Goal: Task Accomplishment & Management: Use online tool/utility

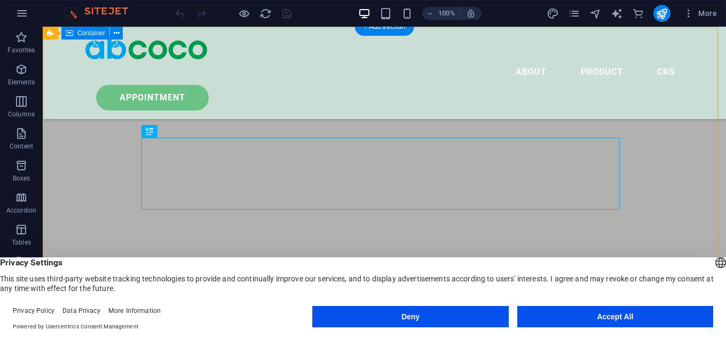
scroll to position [142, 0]
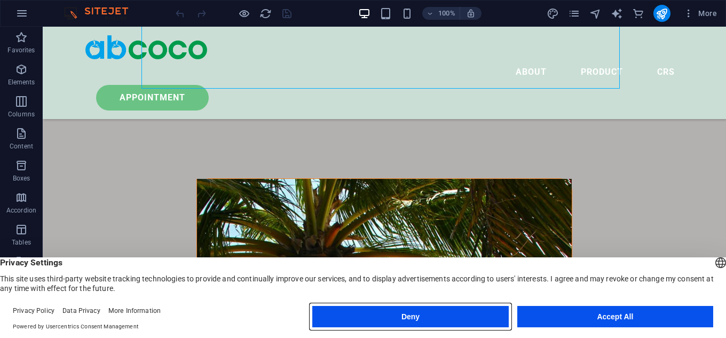
click at [420, 318] on button "Deny" at bounding box center [410, 316] width 196 height 21
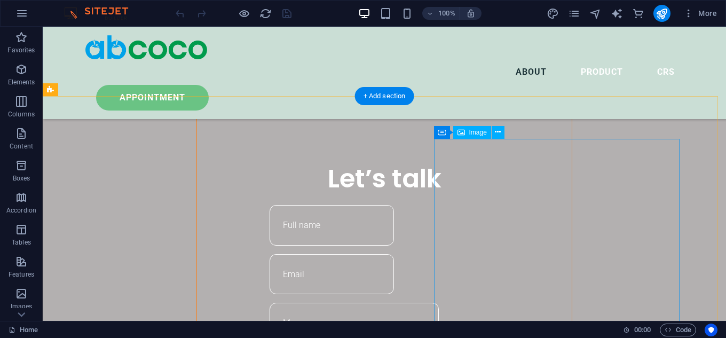
scroll to position [711, 0]
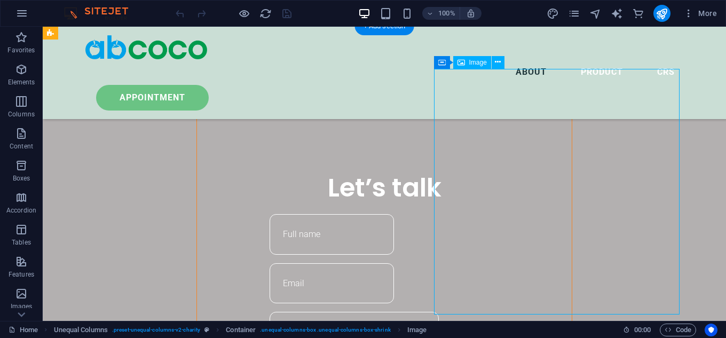
scroll to position [569, 0]
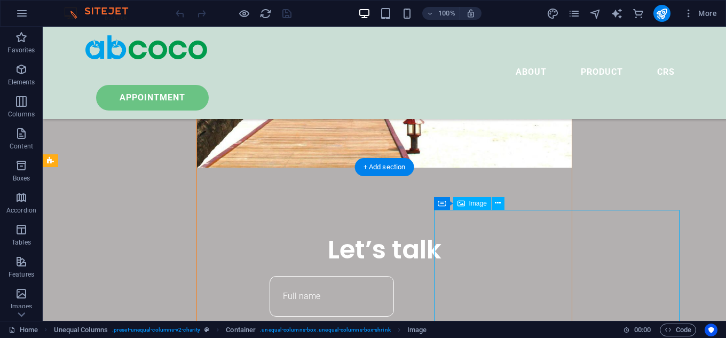
select select "%"
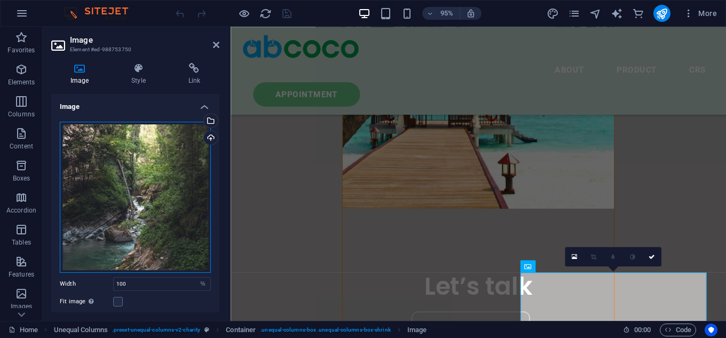
click at [131, 204] on div "Drag files here, click to choose files or select files from Files or our free s…" at bounding box center [135, 197] width 151 height 151
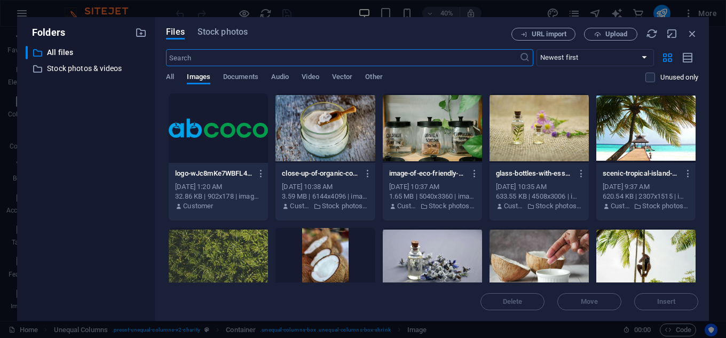
click at [330, 249] on div at bounding box center [324, 262] width 99 height 69
click at [675, 307] on button "Insert" at bounding box center [666, 301] width 64 height 17
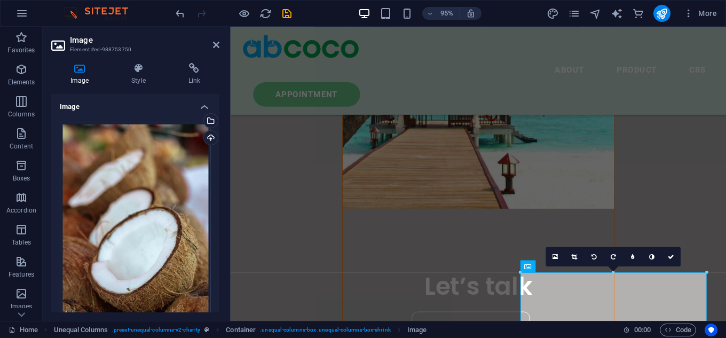
scroll to position [711, 0]
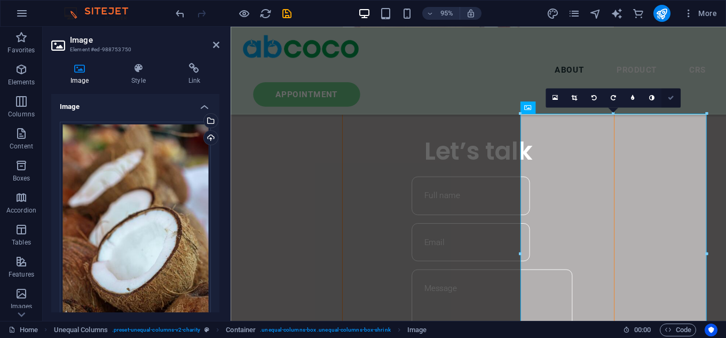
click at [666, 98] on link at bounding box center [670, 97] width 19 height 19
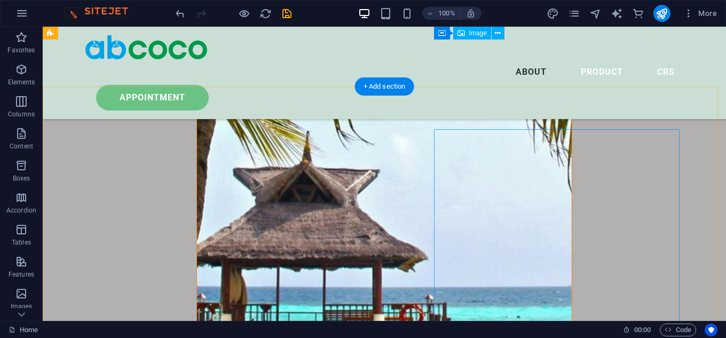
scroll to position [498, 0]
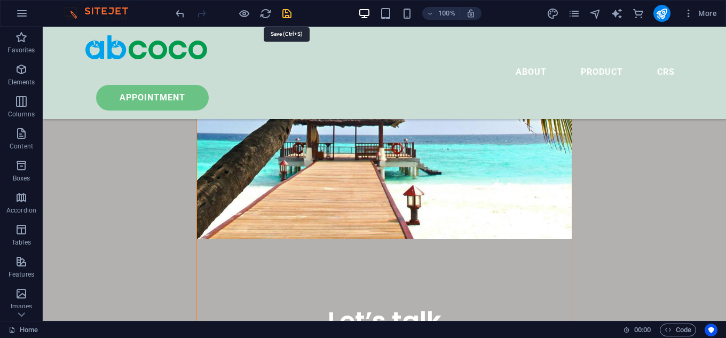
click at [282, 14] on icon "save" at bounding box center [287, 13] width 12 height 12
checkbox input "false"
